Goal: Transaction & Acquisition: Purchase product/service

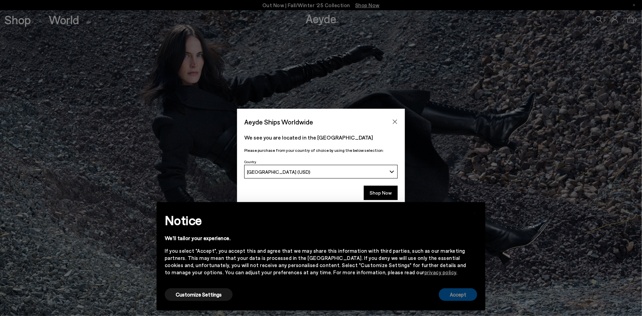
click at [448, 295] on button "Accept" at bounding box center [458, 295] width 38 height 13
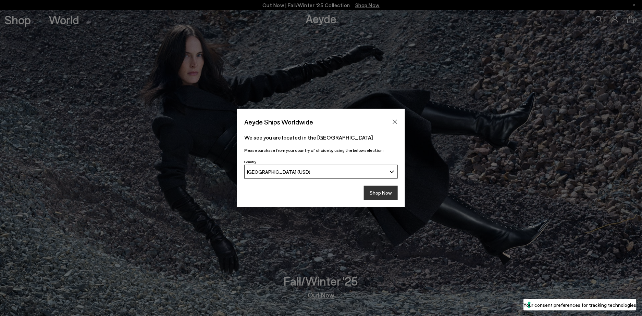
click at [378, 193] on button "Shop Now" at bounding box center [381, 193] width 34 height 14
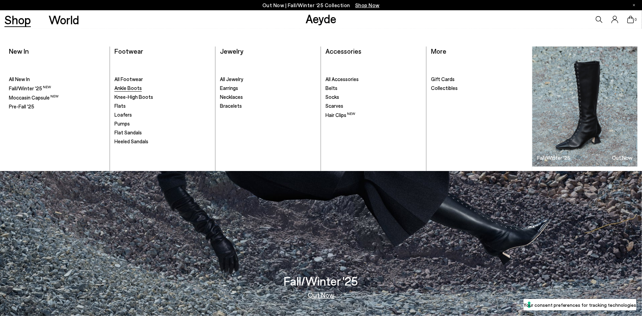
click at [126, 89] on span "Ankle Boots" at bounding box center [127, 88] width 27 height 6
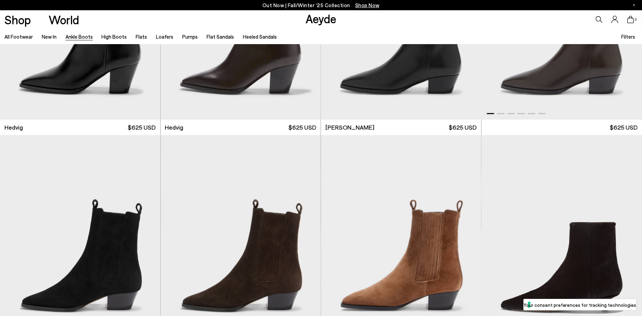
scroll to position [411, 0]
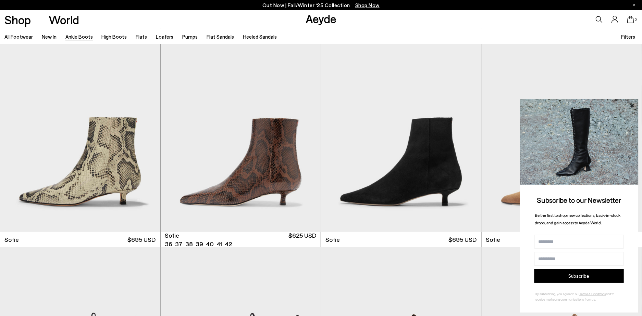
scroll to position [890, 0]
